Goal: Task Accomplishment & Management: Use online tool/utility

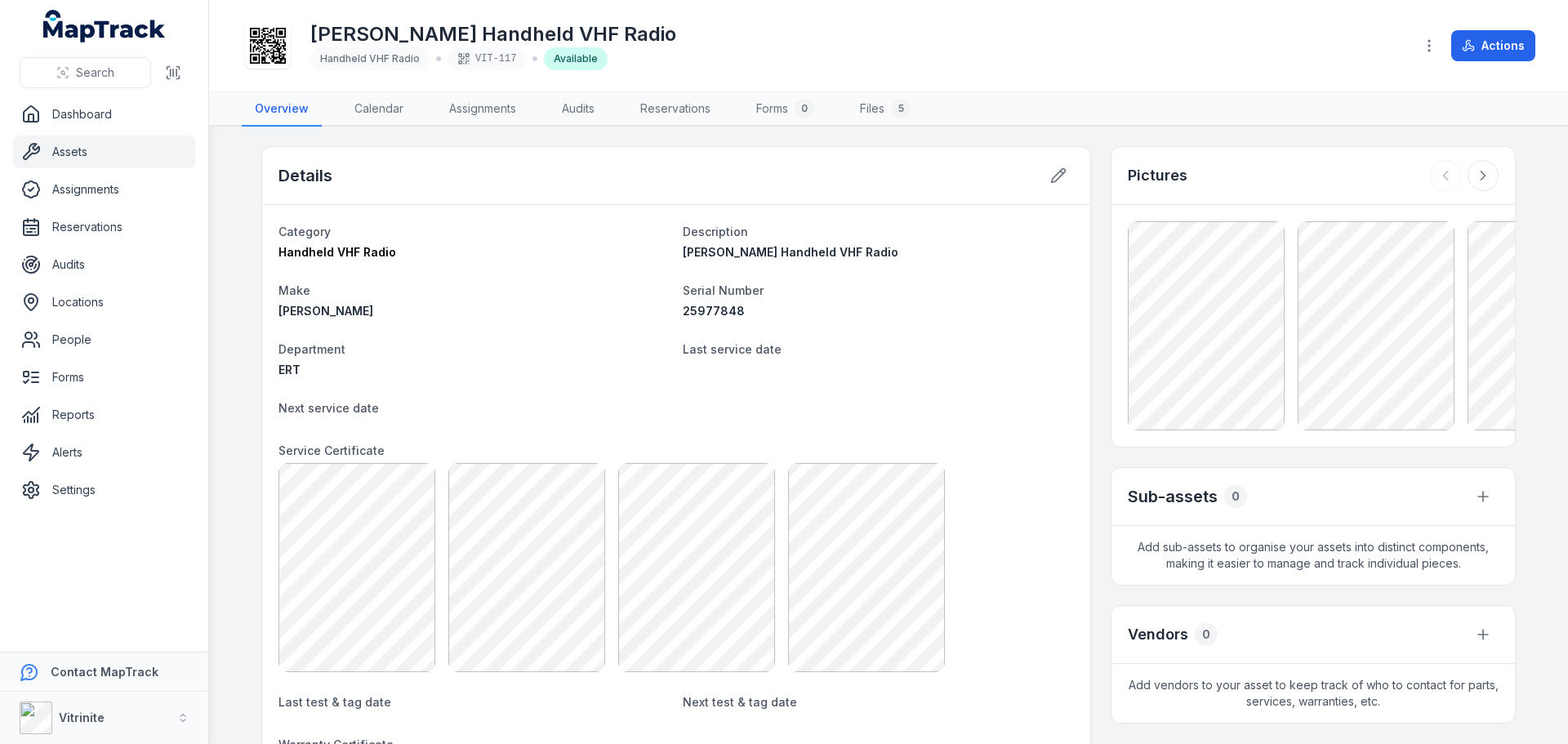
click at [107, 157] on link "Assets" at bounding box center [105, 151] width 182 height 33
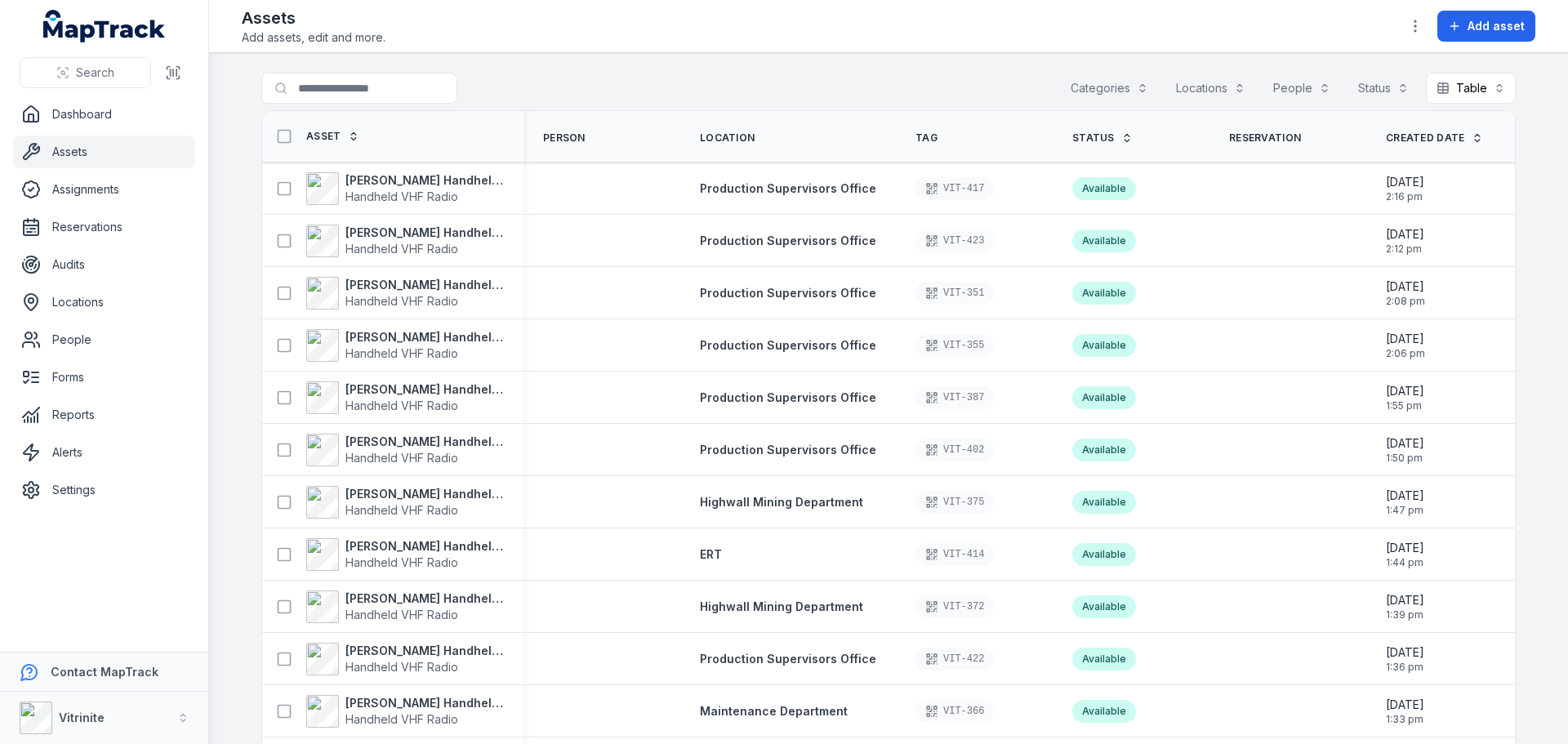
click at [1121, 136] on icon at bounding box center [1126, 137] width 12 height 12
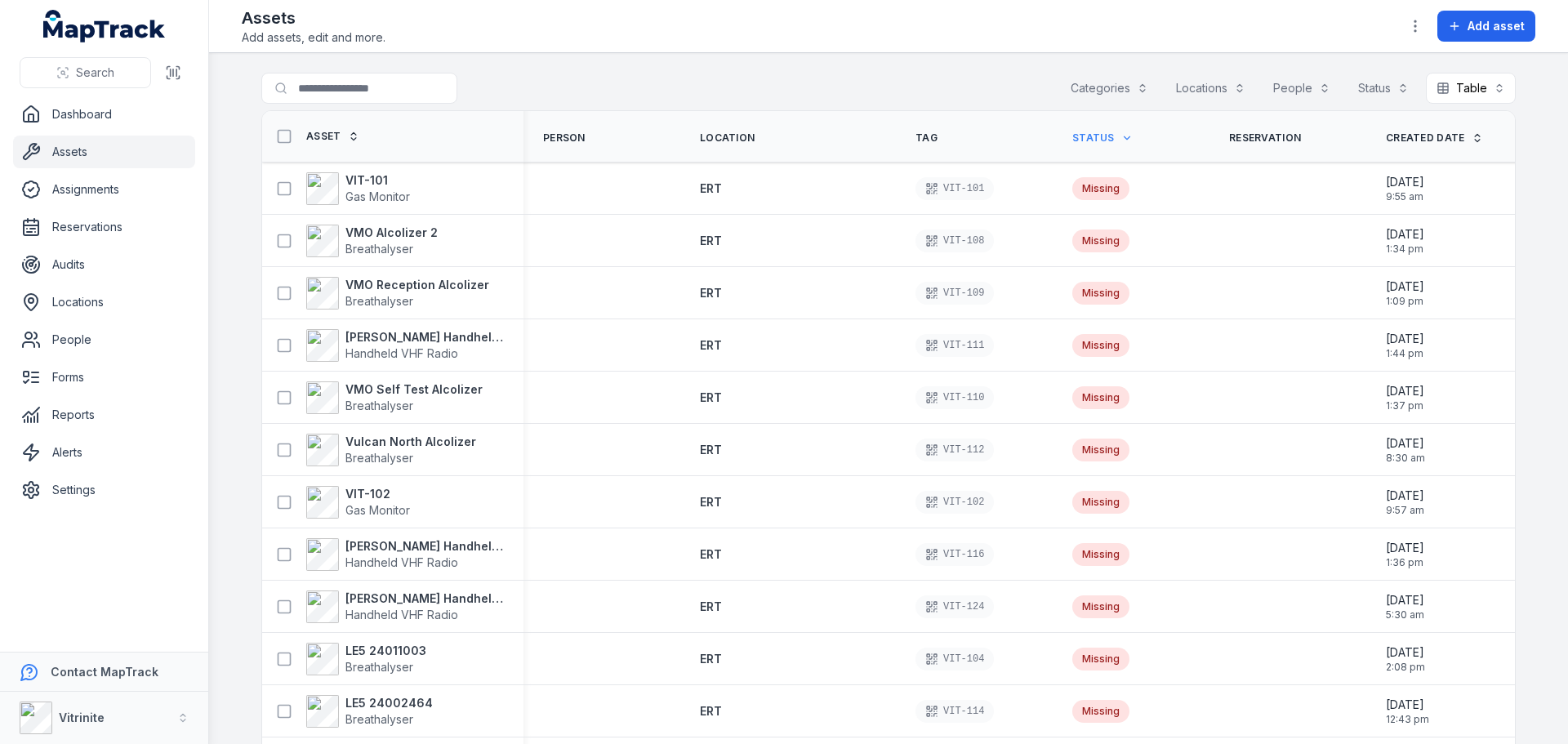
scroll to position [327, 0]
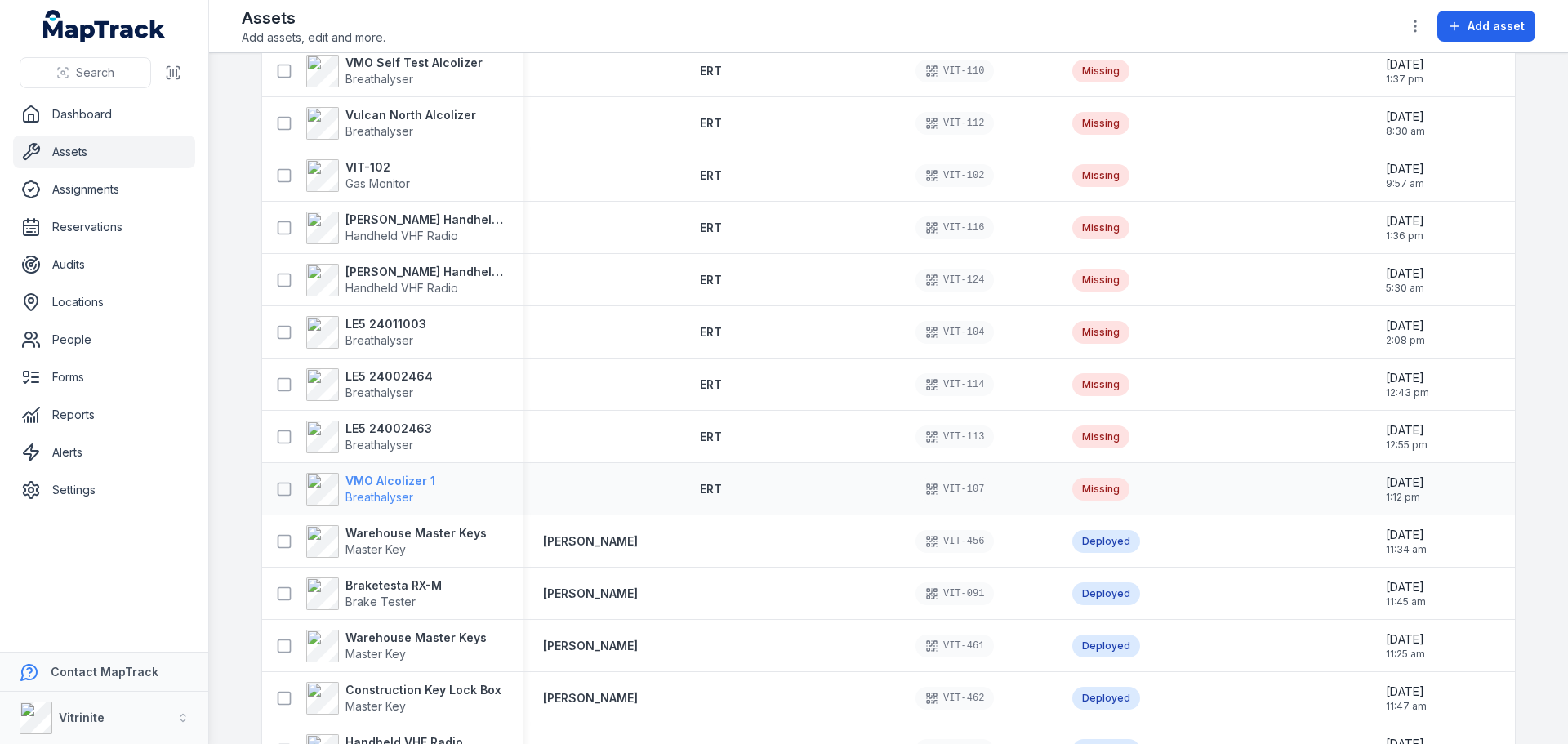
click at [351, 485] on strong "VMO Alcolizer 1" at bounding box center [390, 481] width 89 height 16
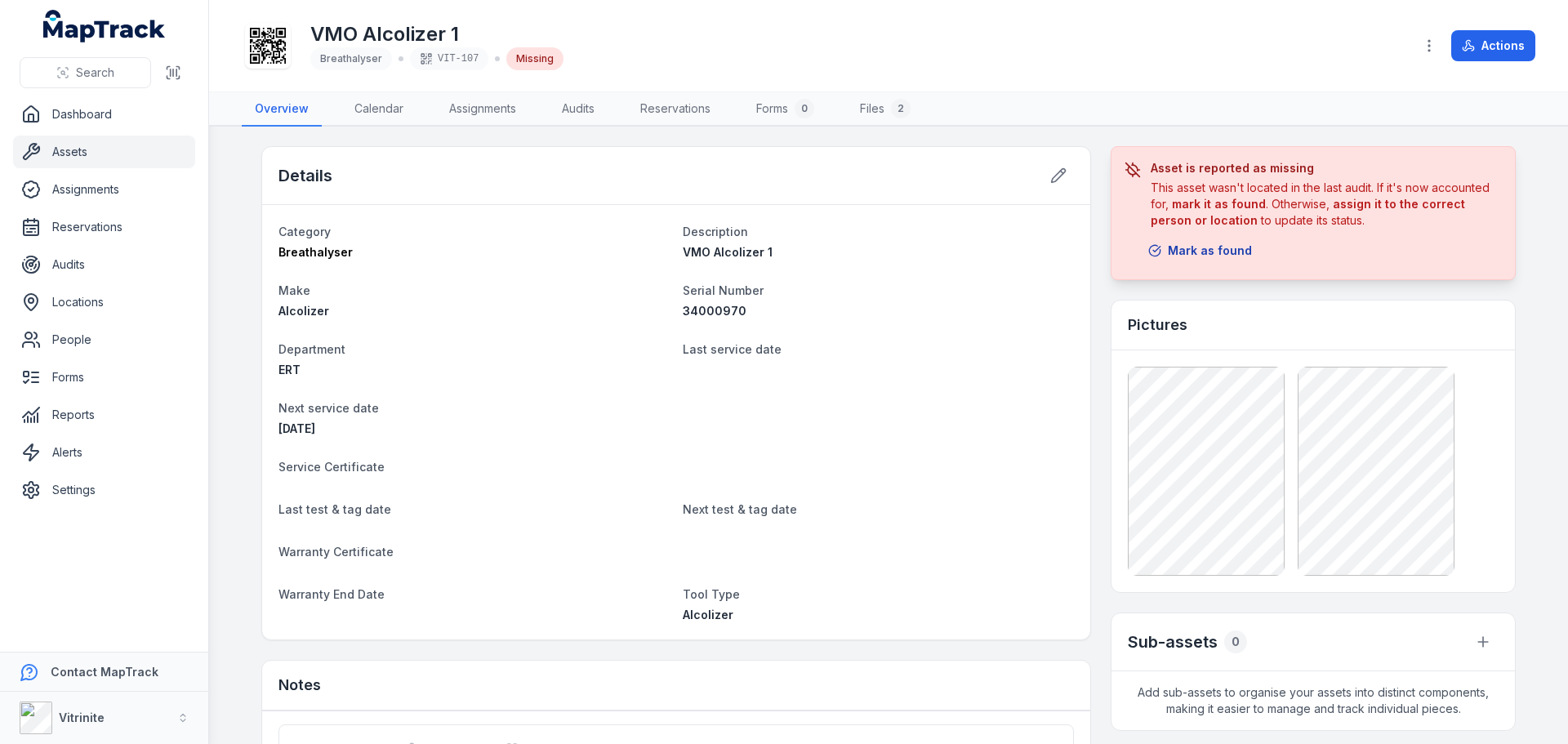
click at [1204, 253] on button "Mark as found" at bounding box center [1199, 250] width 125 height 31
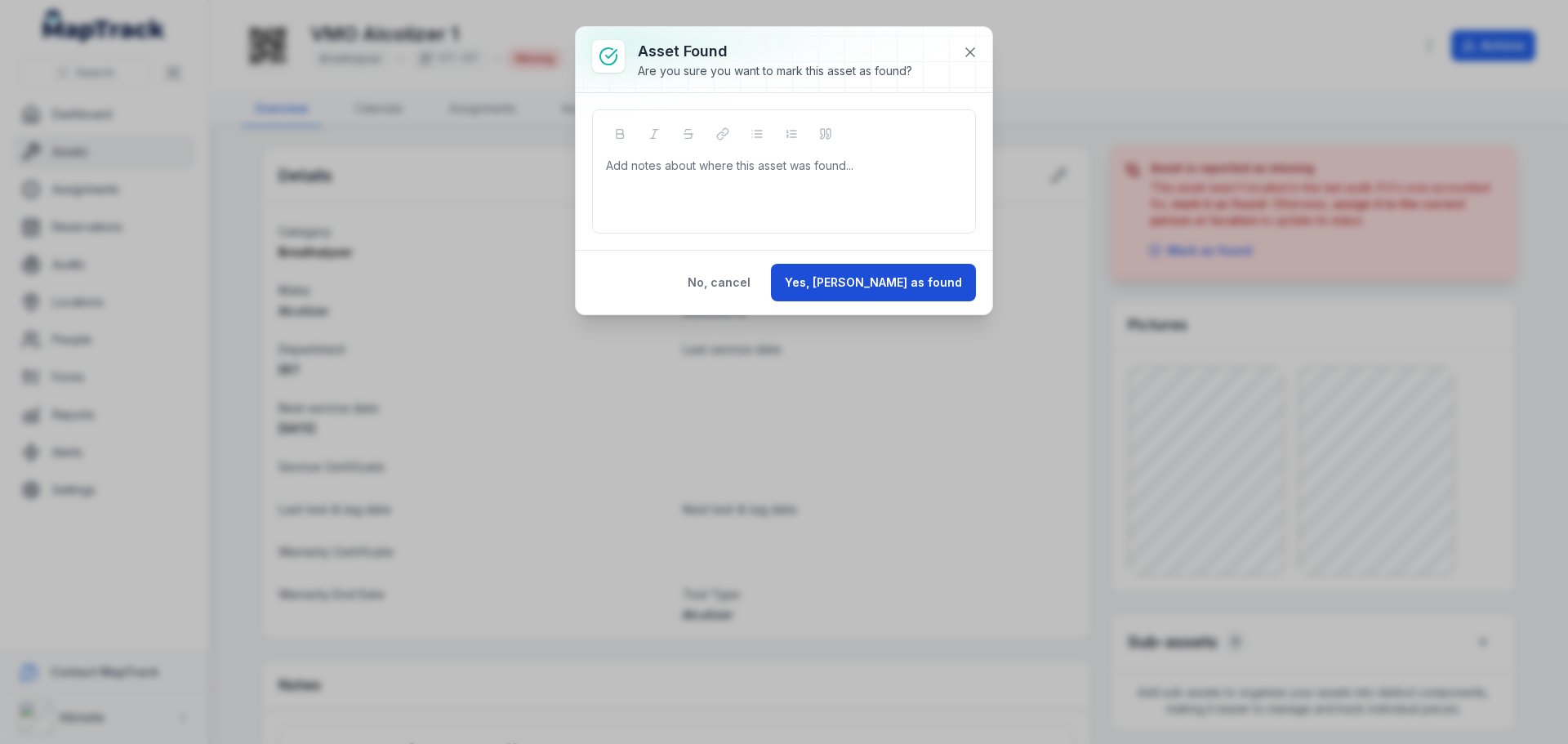
click at [879, 278] on button "Yes, mark as found" at bounding box center [873, 283] width 205 height 37
